Goal: Information Seeking & Learning: Learn about a topic

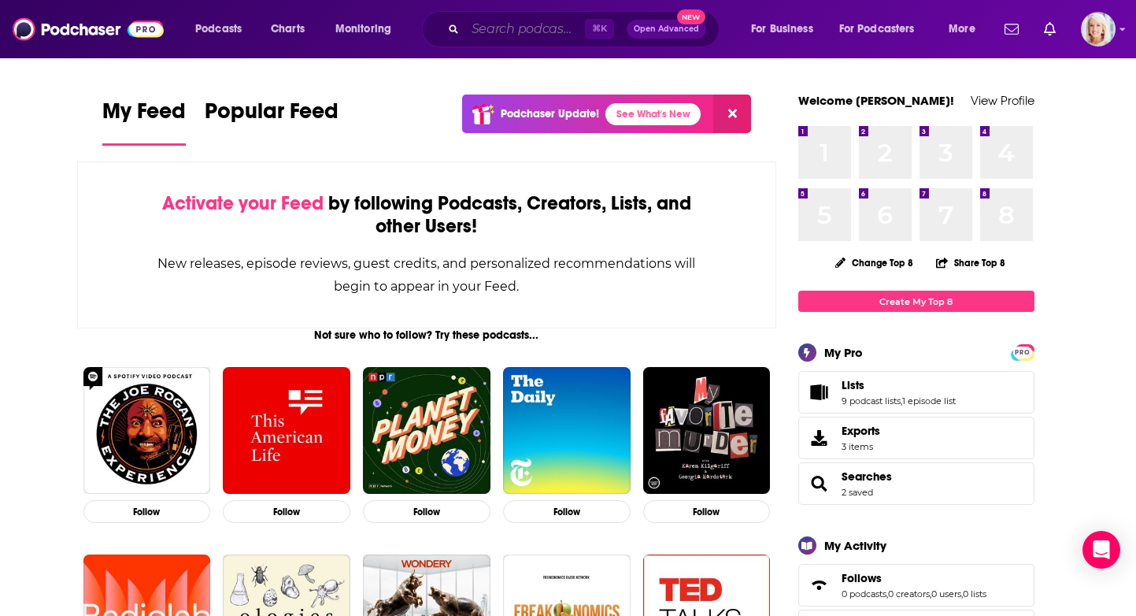
click at [508, 30] on input "Search podcasts, credits, & more..." at bounding box center [525, 29] width 120 height 25
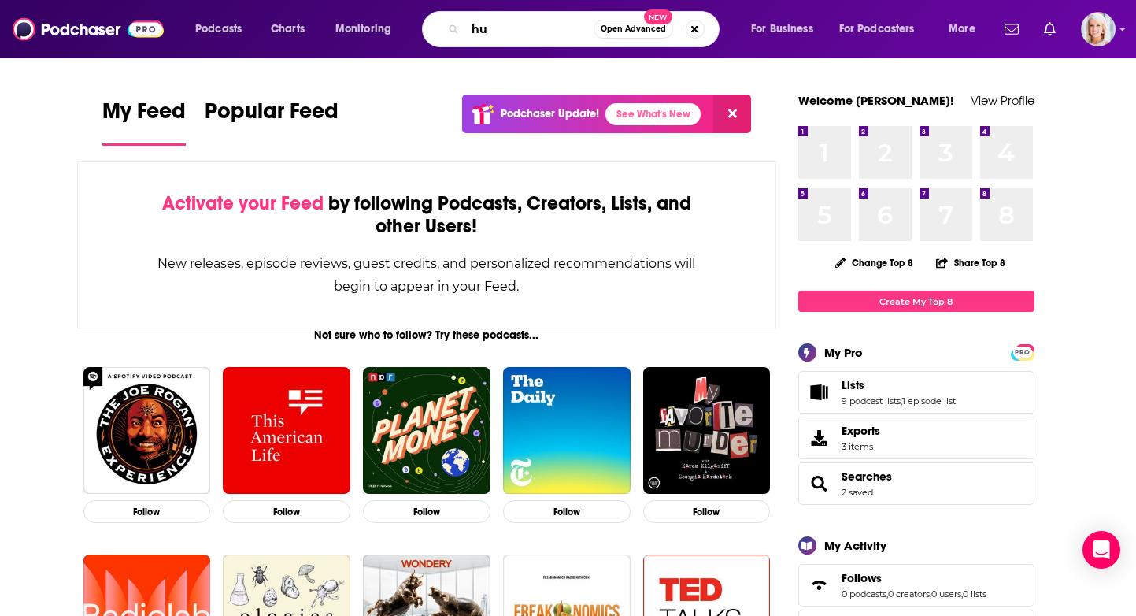
type input "h"
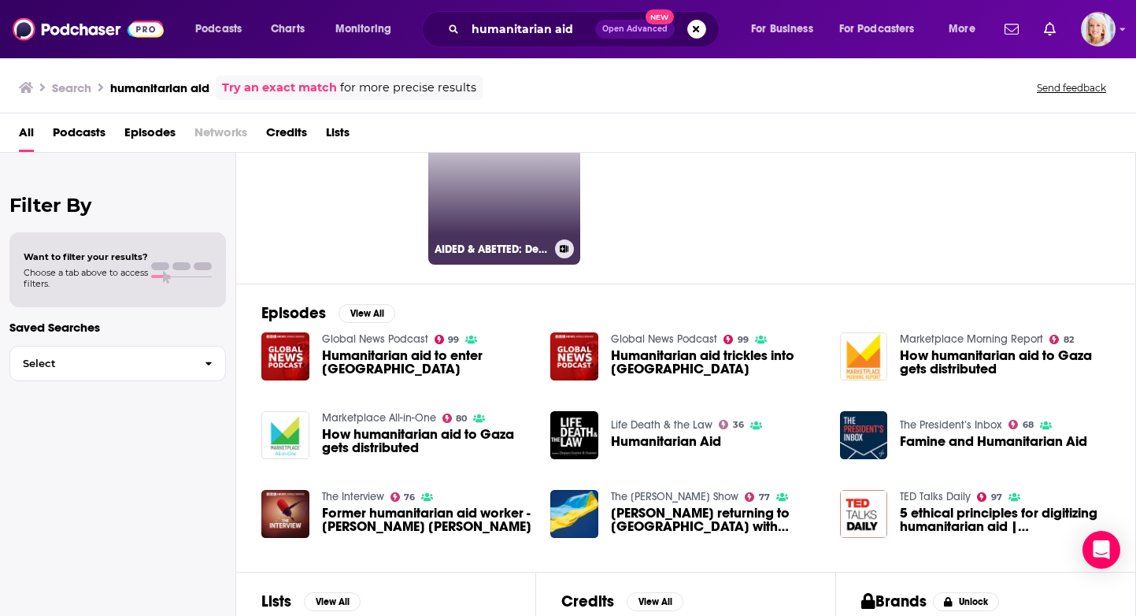
scroll to position [96, 0]
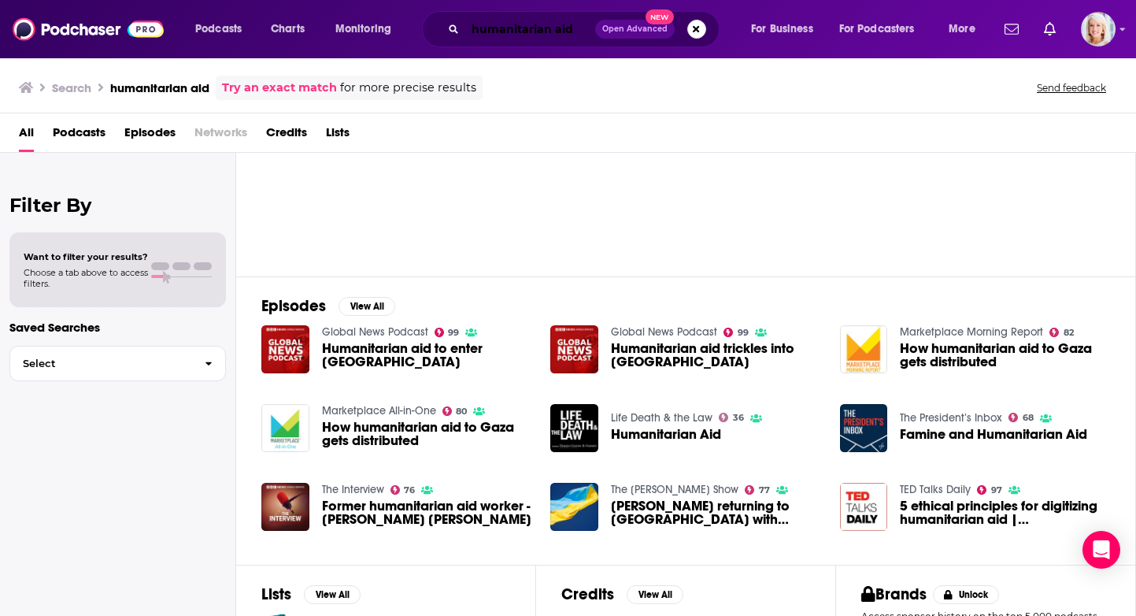
click at [497, 35] on input "humanitarian aid" at bounding box center [530, 29] width 130 height 25
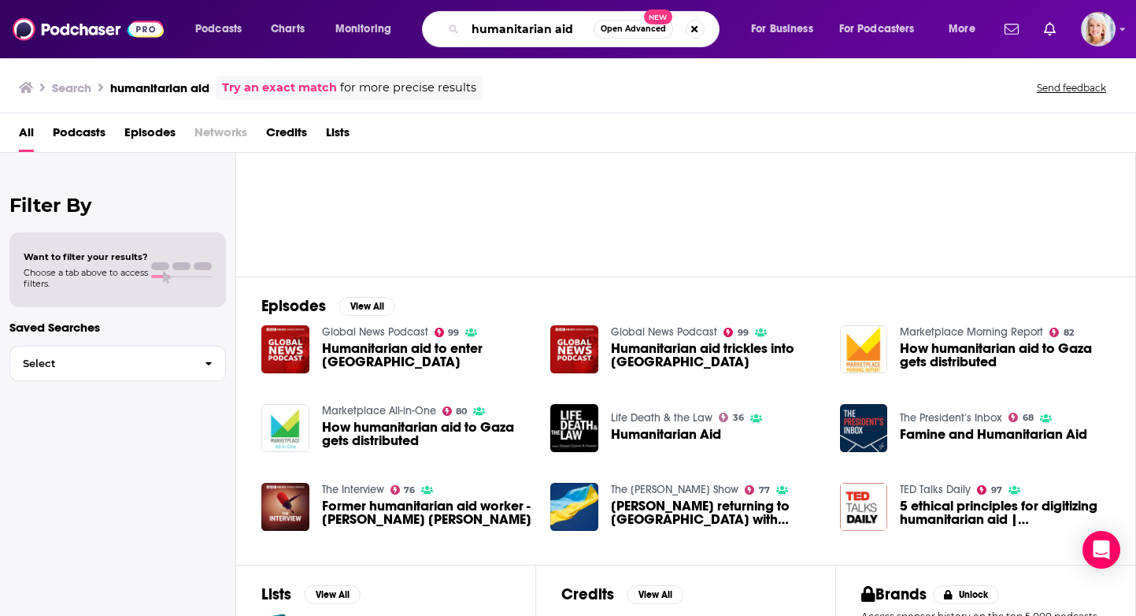
click at [497, 35] on input "humanitarian aid" at bounding box center [529, 29] width 128 height 25
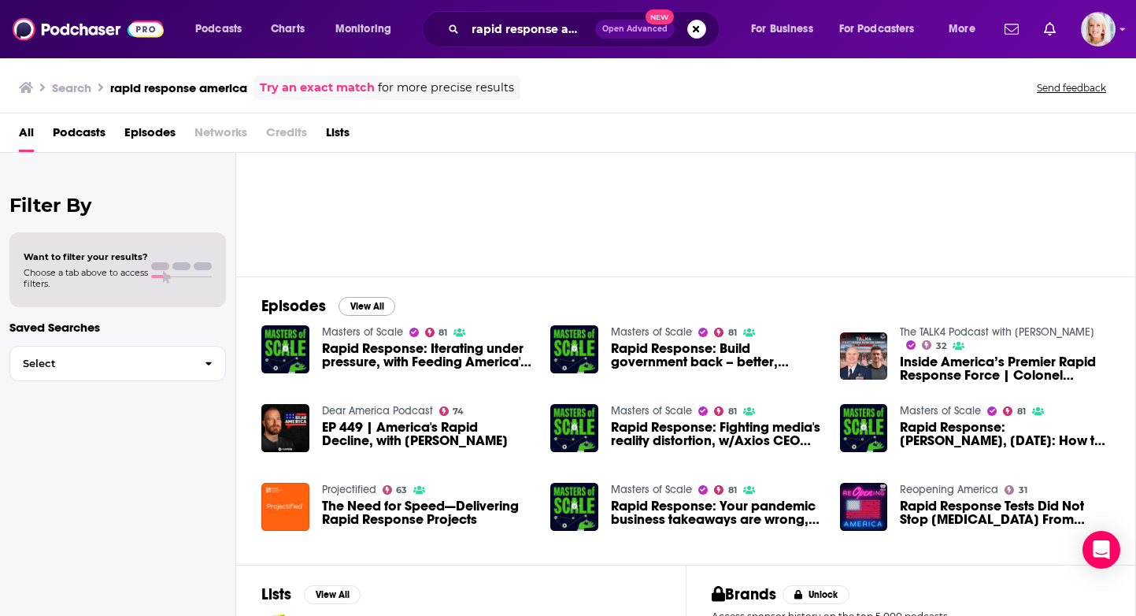
click at [368, 306] on button "View All" at bounding box center [366, 306] width 57 height 19
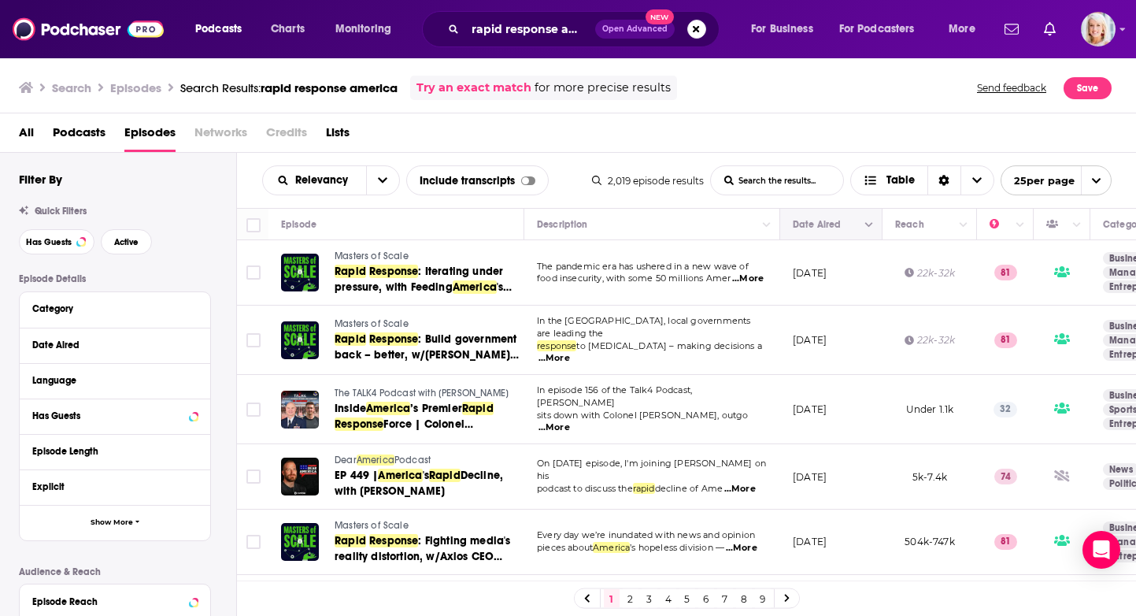
click at [860, 229] on button "Column Actions" at bounding box center [869, 225] width 19 height 19
click at [860, 229] on div at bounding box center [568, 308] width 1136 height 616
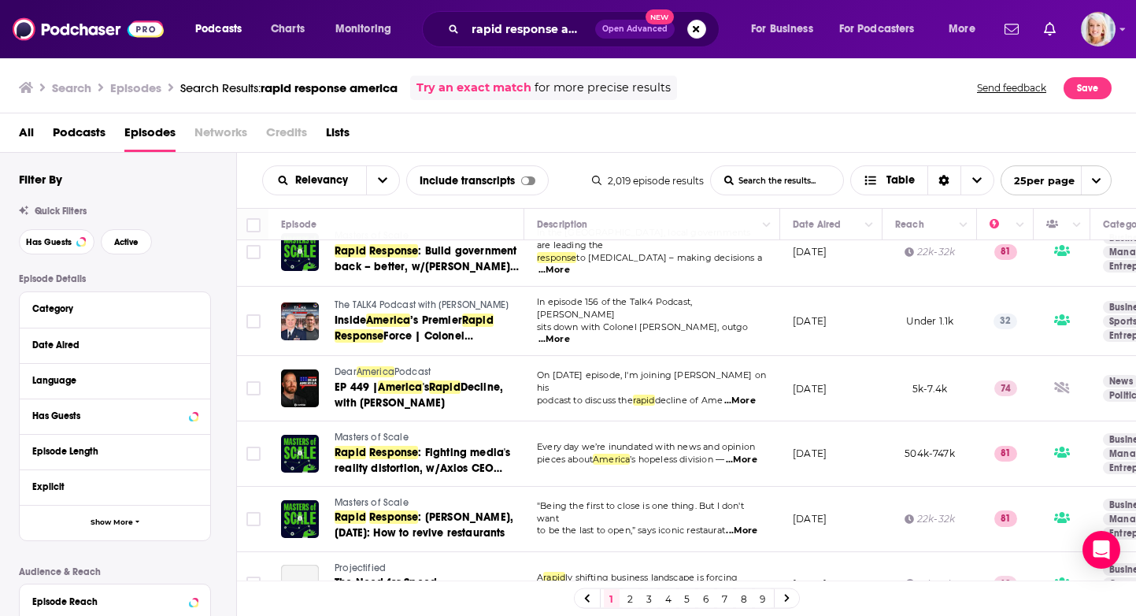
scroll to position [94, 0]
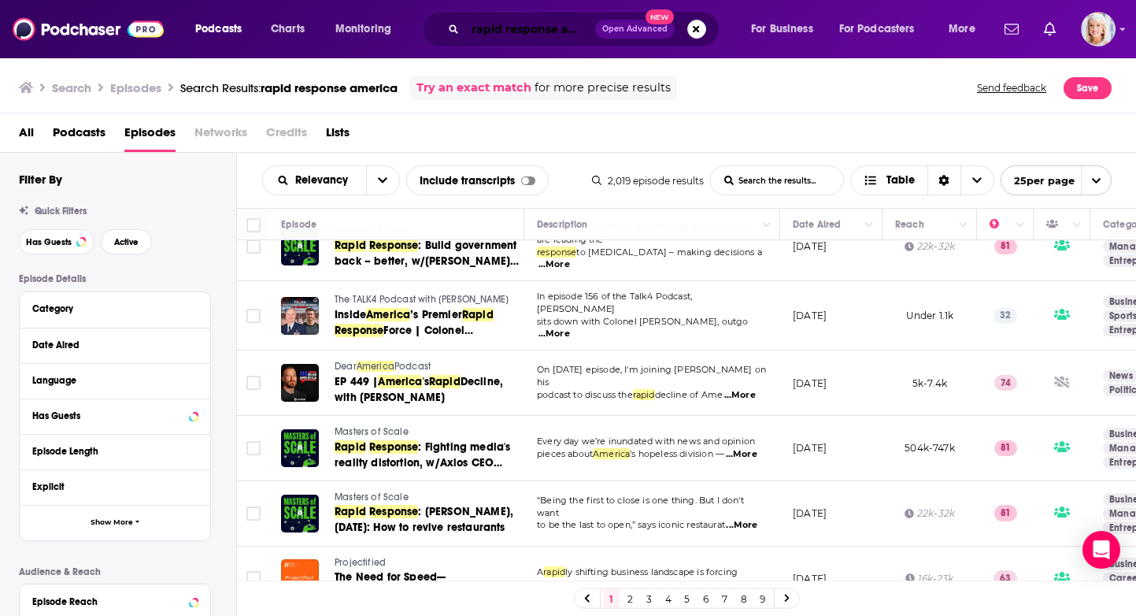
click at [478, 31] on input "rapid response america" at bounding box center [530, 29] width 130 height 25
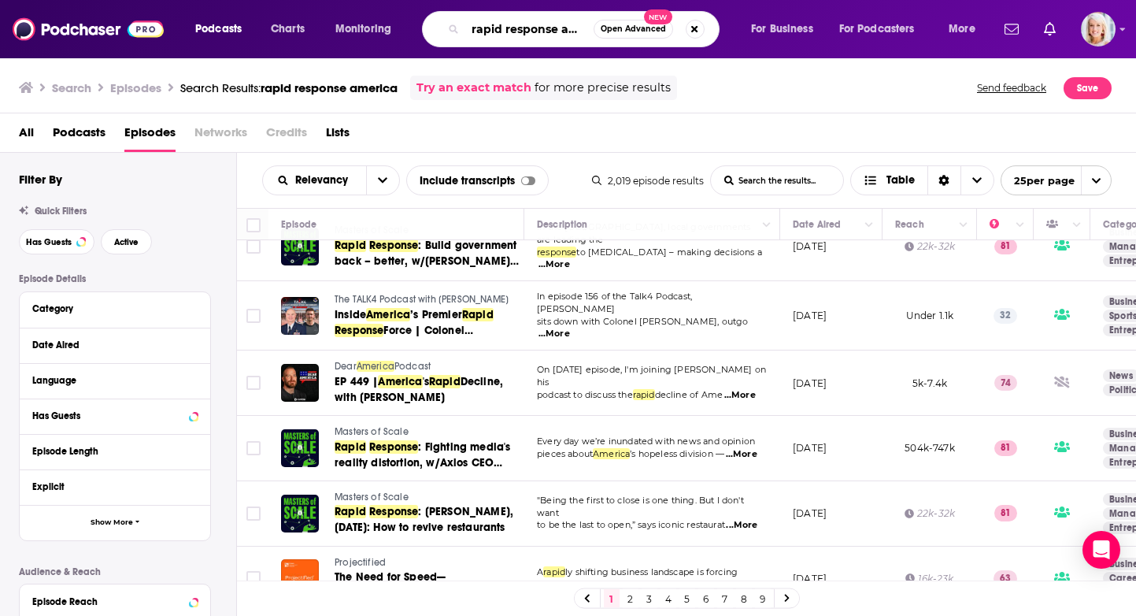
click at [473, 28] on input "rapid response america" at bounding box center [529, 29] width 128 height 25
click at [553, 32] on input ""rapid response america" at bounding box center [529, 29] width 128 height 25
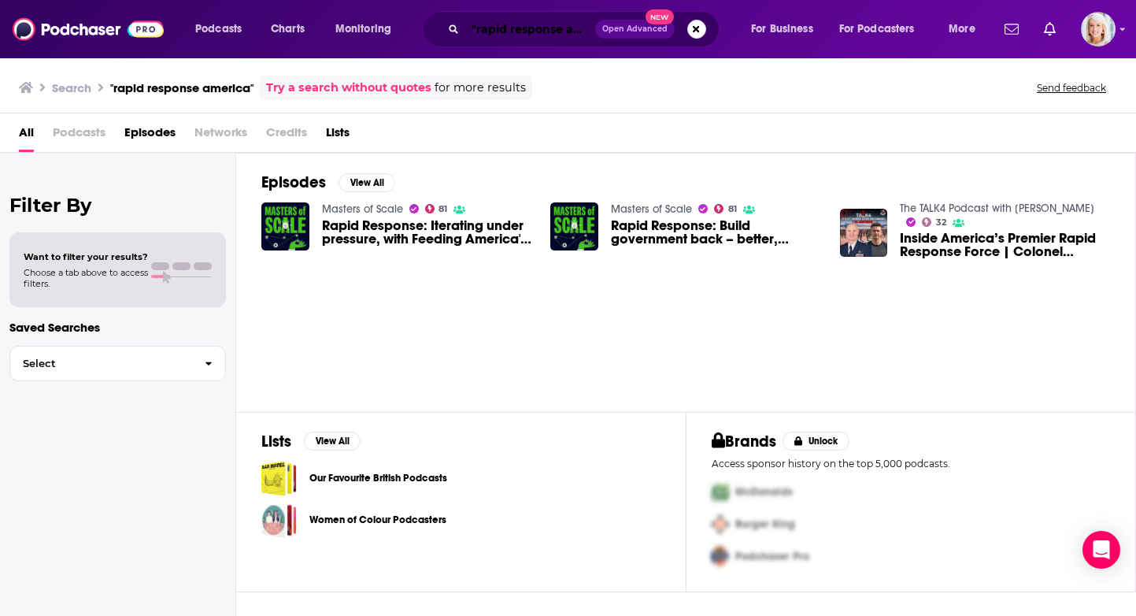
click at [514, 20] on input ""rapid response america"" at bounding box center [530, 29] width 130 height 25
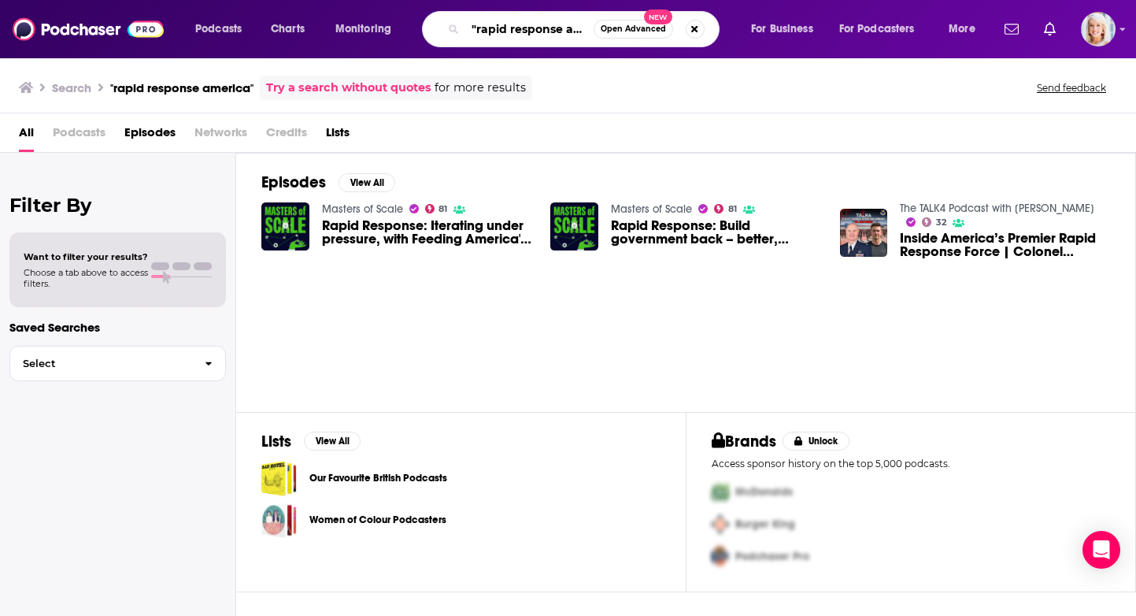
click at [514, 20] on input ""rapid response america"" at bounding box center [529, 29] width 128 height 25
type input "community heroes"
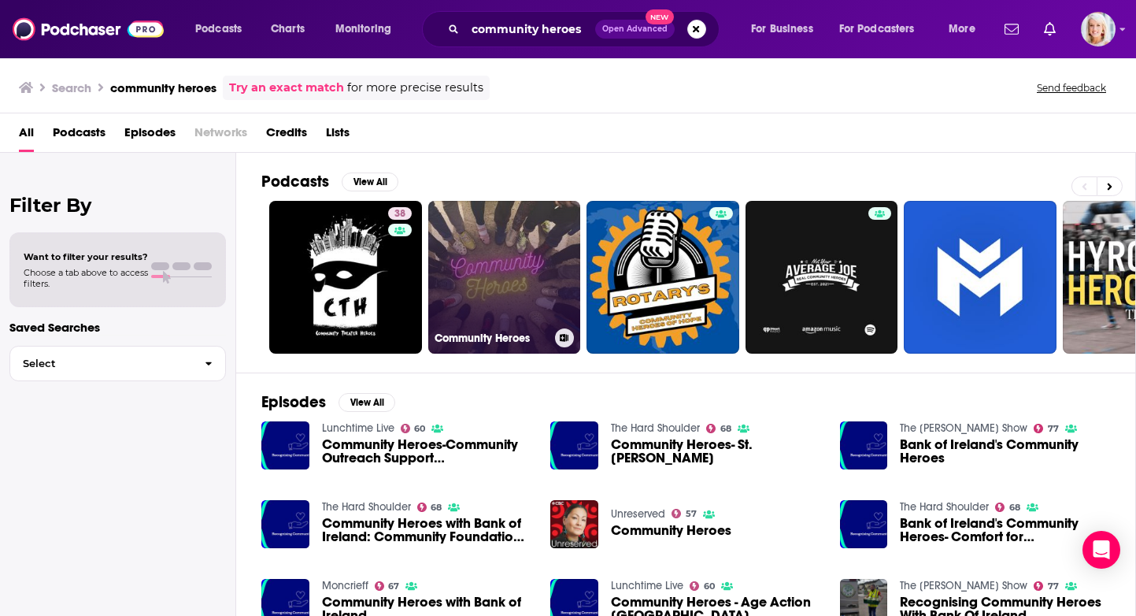
click at [480, 263] on link "Community Heroes" at bounding box center [504, 277] width 153 height 153
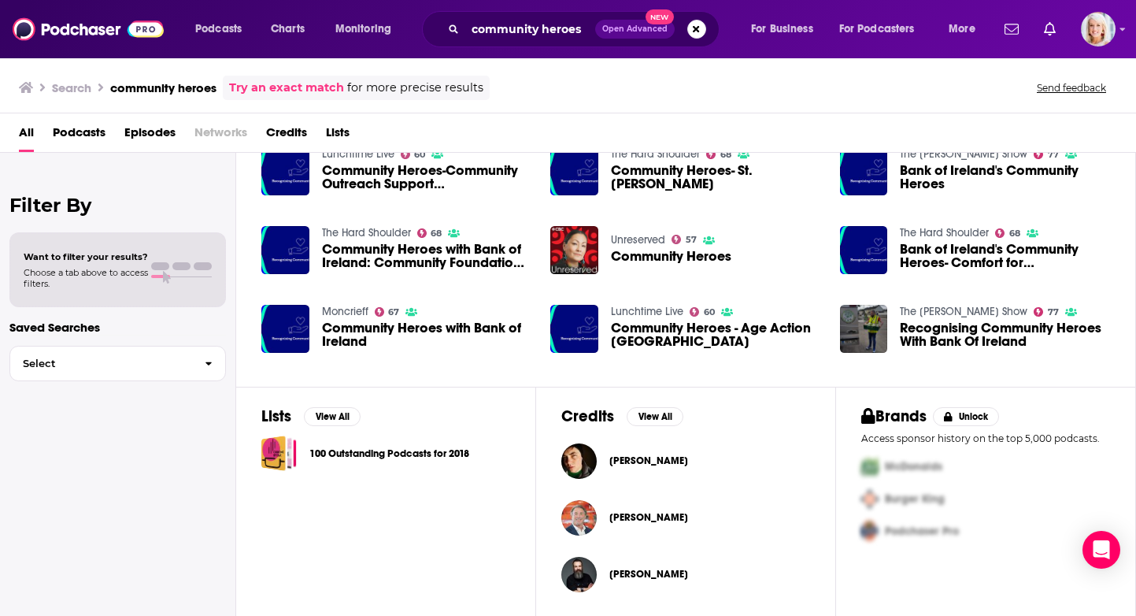
scroll to position [274, 0]
click at [518, 34] on input "community heroes" at bounding box center [530, 29] width 130 height 25
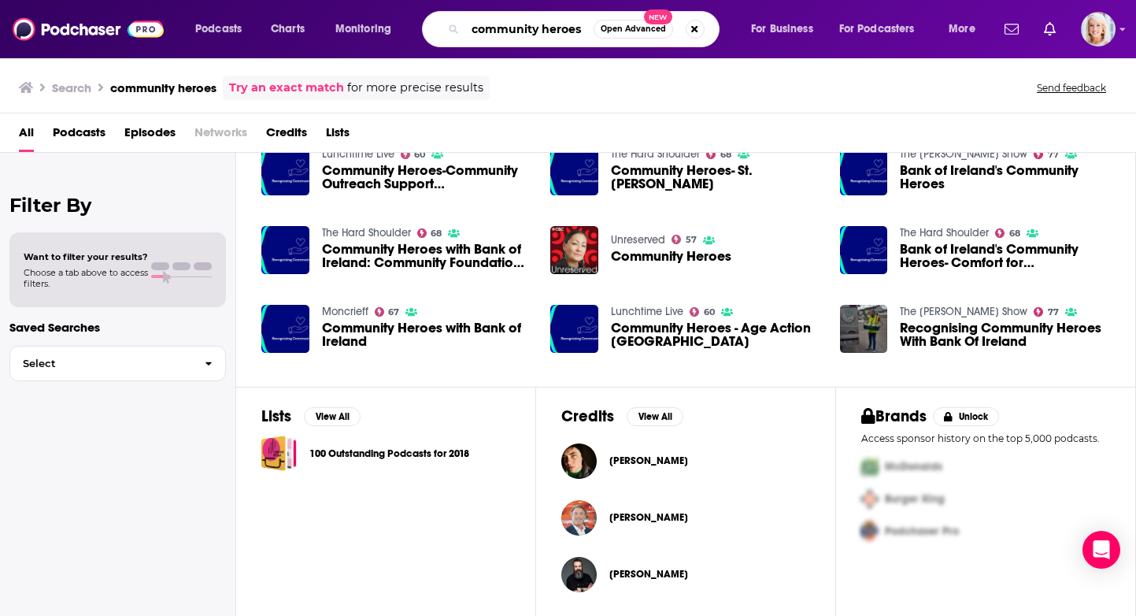
click at [518, 34] on input "community heroes" at bounding box center [529, 29] width 128 height 25
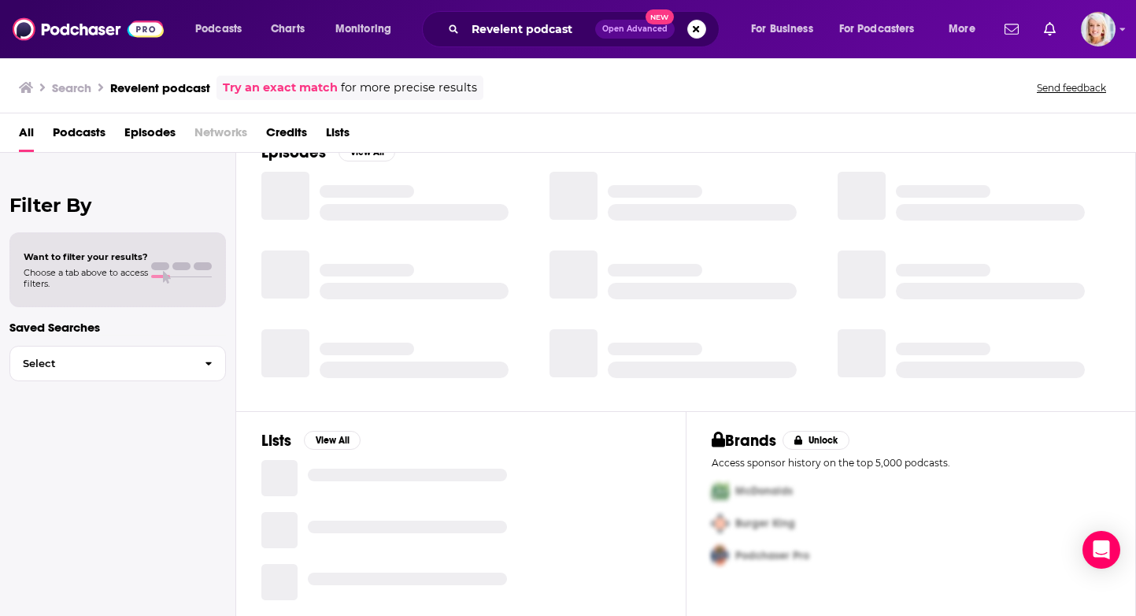
scroll to position [182, 0]
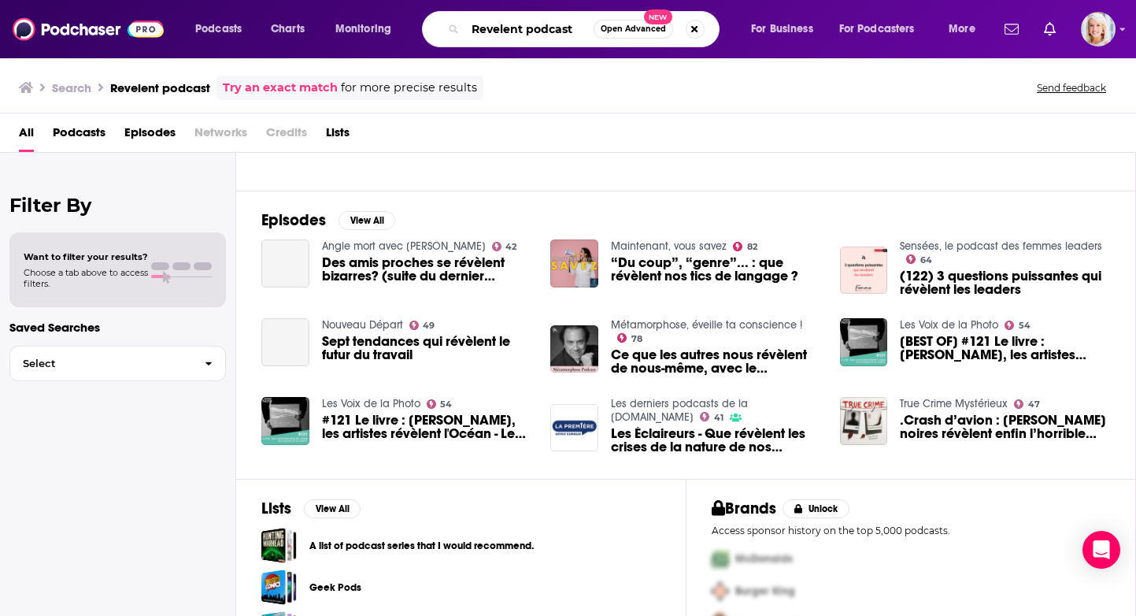
click at [494, 22] on input "Revelent podcast" at bounding box center [529, 29] width 128 height 25
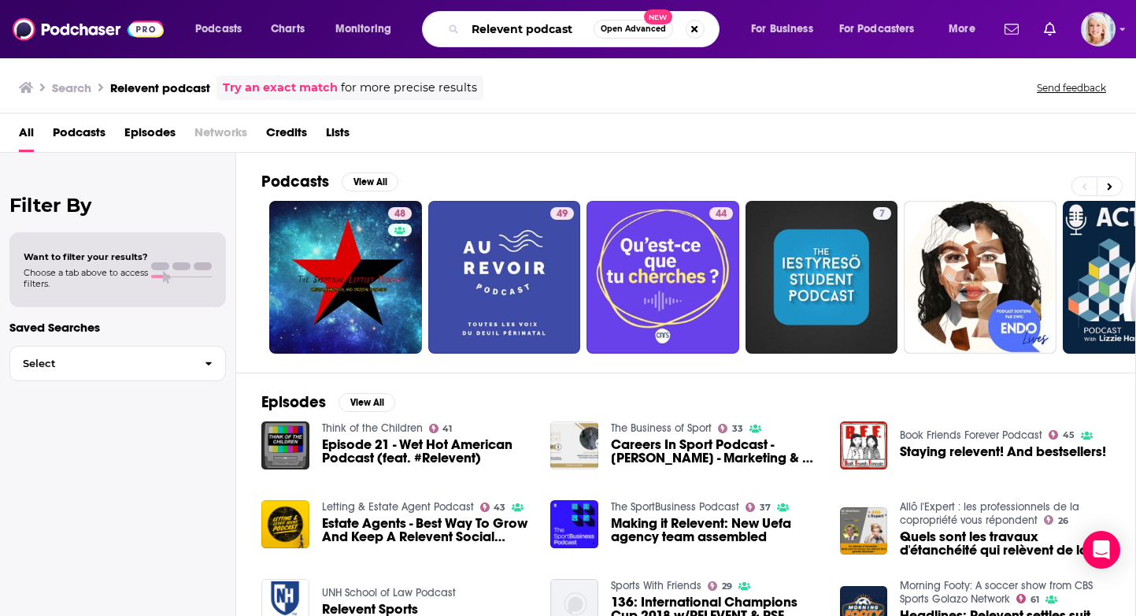
click at [511, 29] on input "Relevent podcast" at bounding box center [529, 29] width 128 height 25
type input "Relevant podcast"
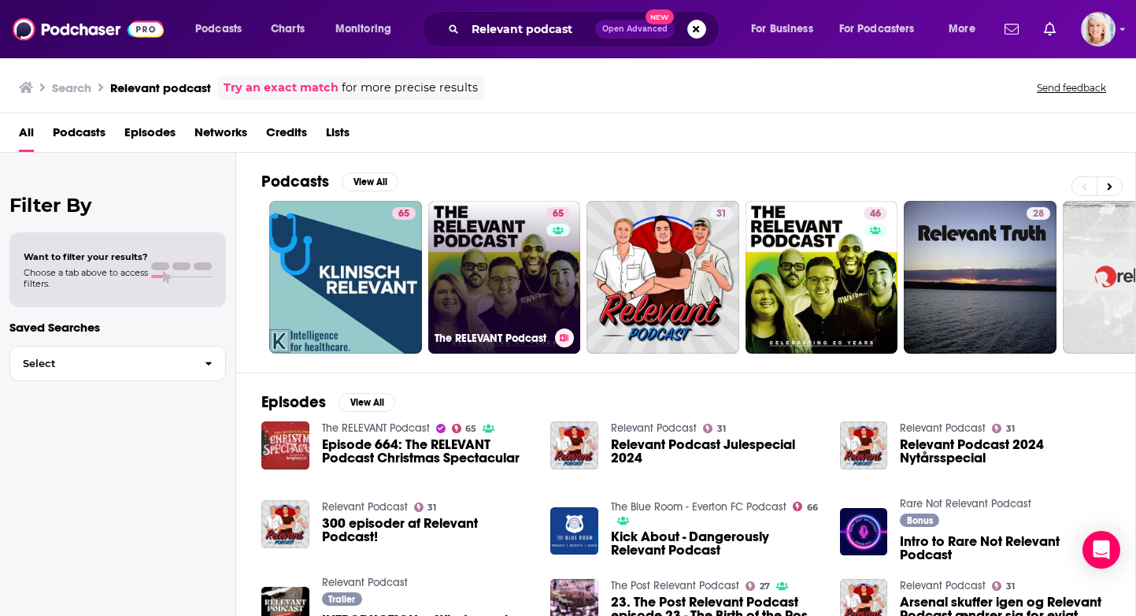
click at [512, 261] on link "65 The RELEVANT Podcast" at bounding box center [504, 277] width 153 height 153
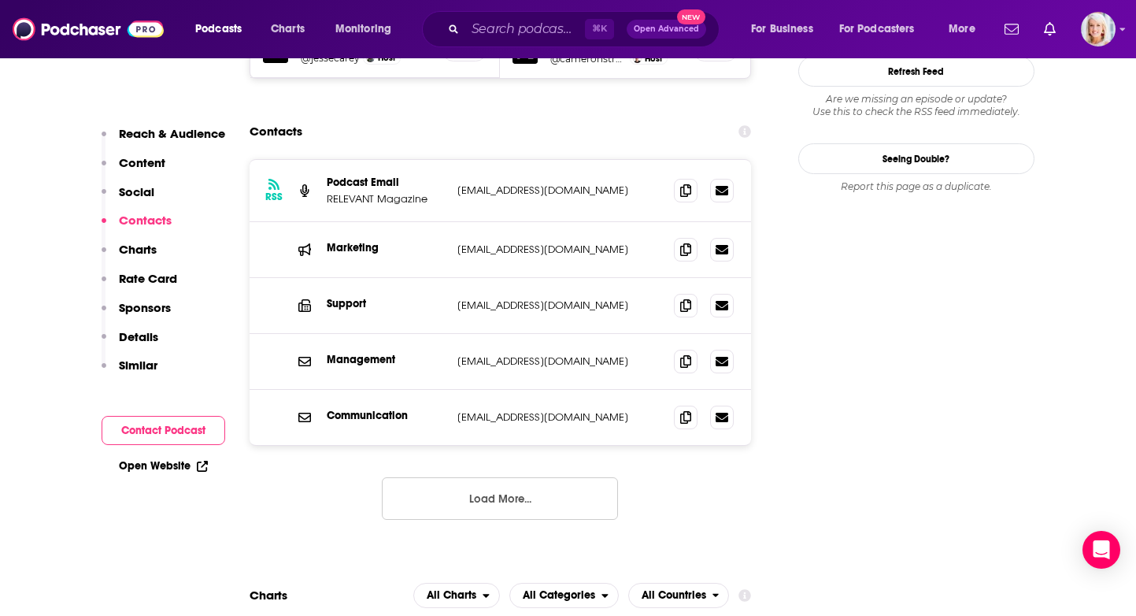
scroll to position [1687, 0]
